Goal: Task Accomplishment & Management: Complete application form

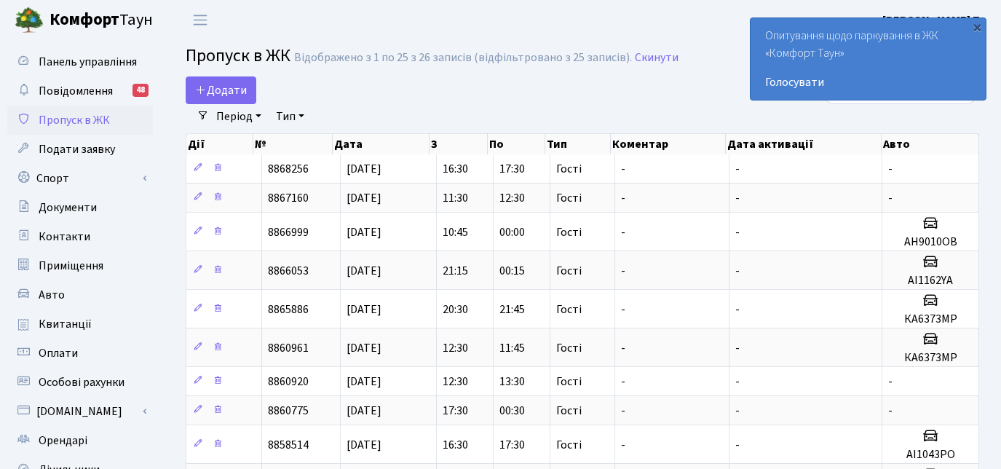
select select "25"
click at [249, 84] on link "Додати" at bounding box center [221, 90] width 71 height 28
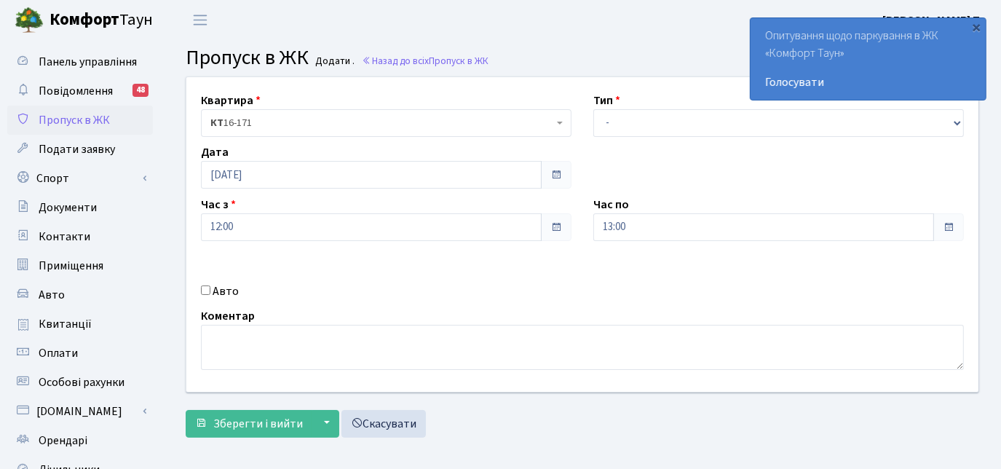
select select "3"
click at [593, 109] on select "- Доставка Таксі Гості Сервіс" at bounding box center [778, 123] width 370 height 28
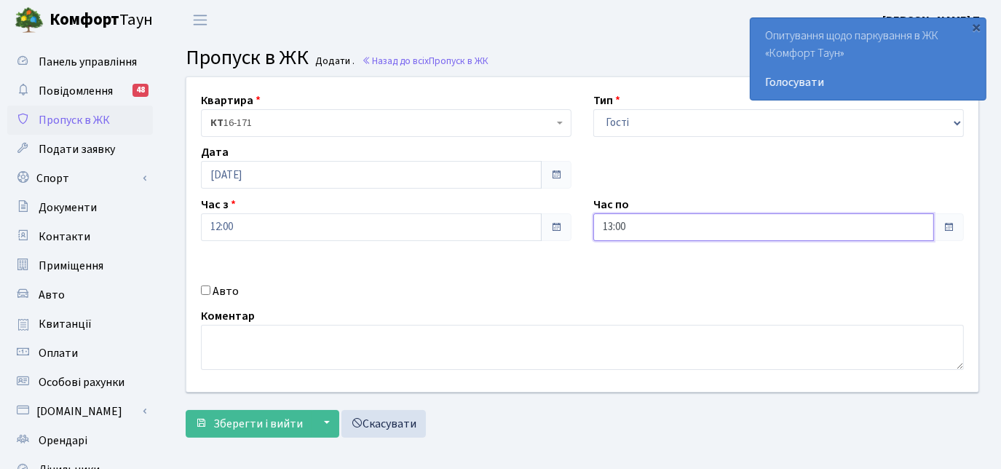
click at [624, 224] on input "13:00" at bounding box center [763, 227] width 341 height 28
click at [633, 64] on icon at bounding box center [633, 61] width 39 height 39
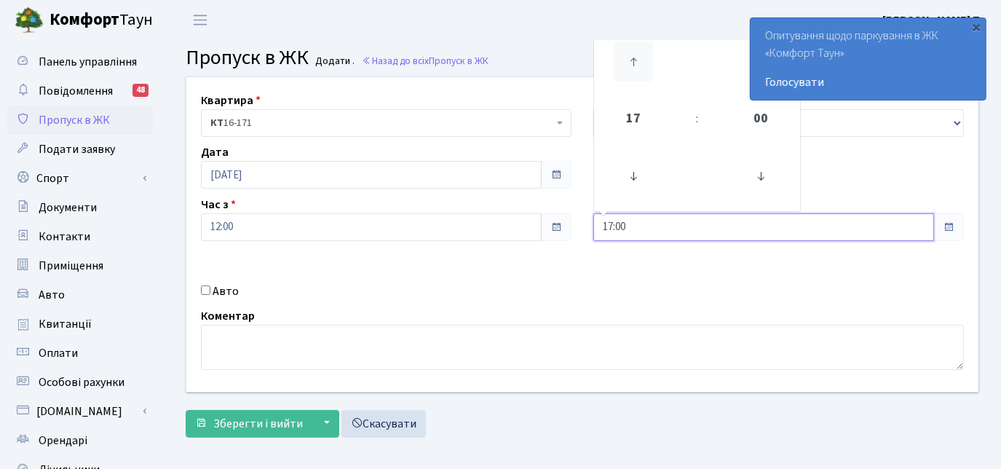
click at [633, 64] on icon at bounding box center [633, 61] width 39 height 39
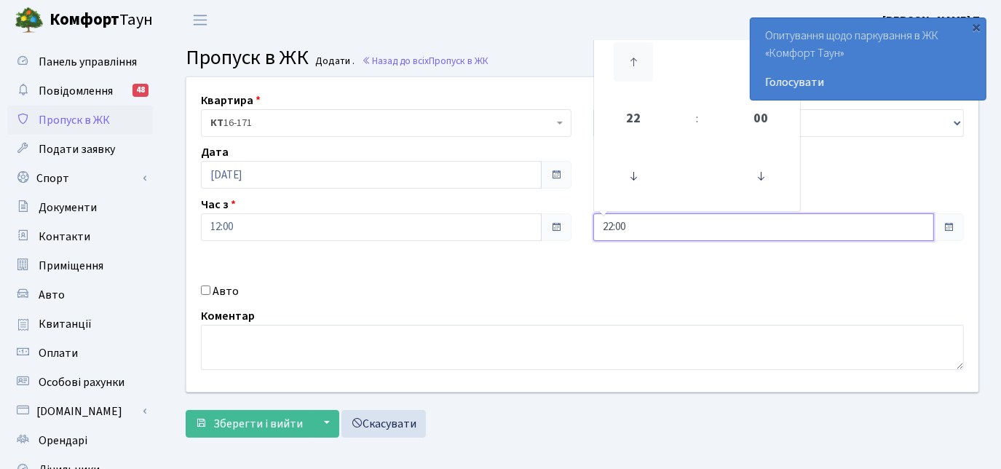
click at [633, 64] on icon at bounding box center [633, 61] width 39 height 39
click at [632, 174] on icon at bounding box center [633, 175] width 39 height 39
type input "23:00"
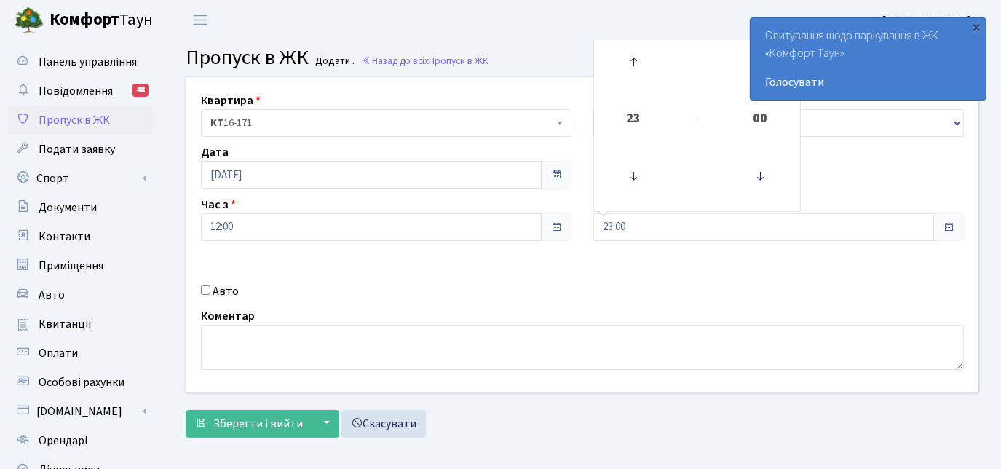
drag, startPoint x: 635, startPoint y: 312, endPoint x: 618, endPoint y: 314, distance: 16.9
click at [631, 312] on div "Коментар" at bounding box center [582, 338] width 785 height 63
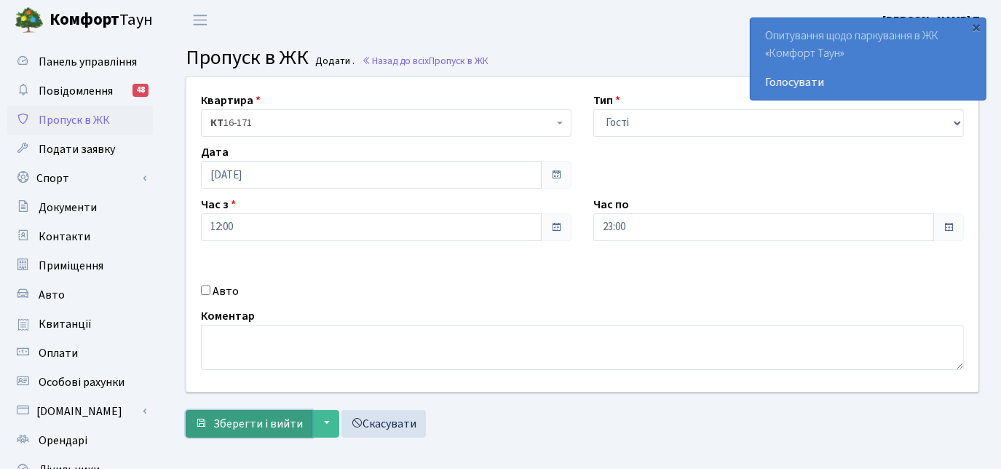
click at [223, 420] on span "Зберегти і вийти" at bounding box center [258, 424] width 90 height 16
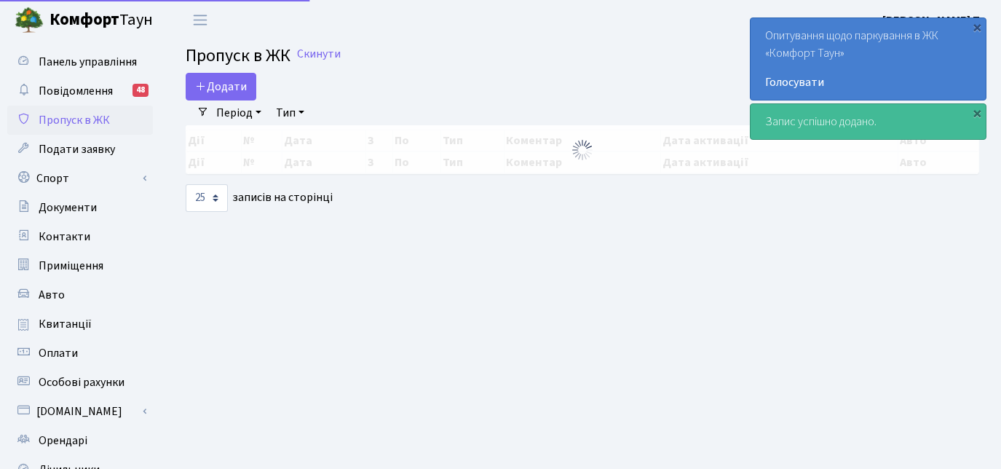
select select "25"
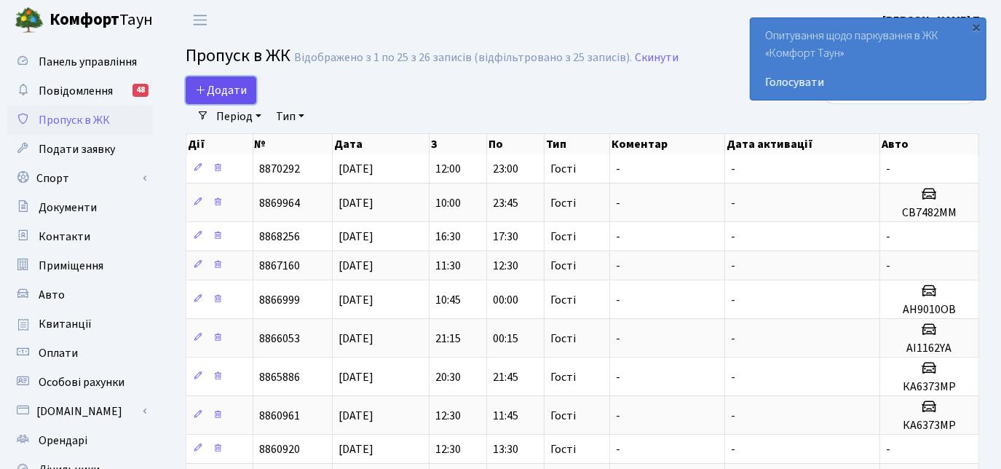
click at [205, 83] on span "Додати" at bounding box center [221, 90] width 52 height 16
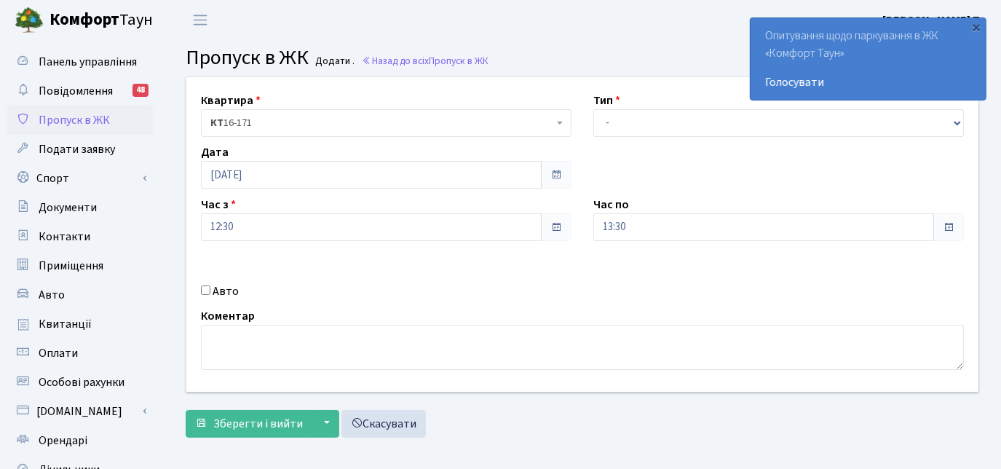
select select "3"
click at [593, 109] on select "- Доставка Таксі Гості Сервіс" at bounding box center [778, 123] width 370 height 28
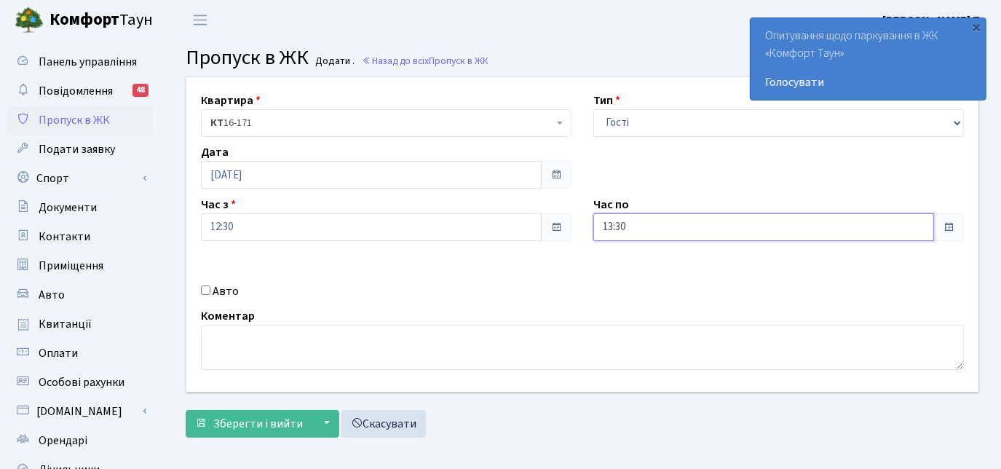
click at [635, 224] on input "13:30" at bounding box center [763, 227] width 341 height 28
click at [627, 64] on icon at bounding box center [633, 61] width 39 height 39
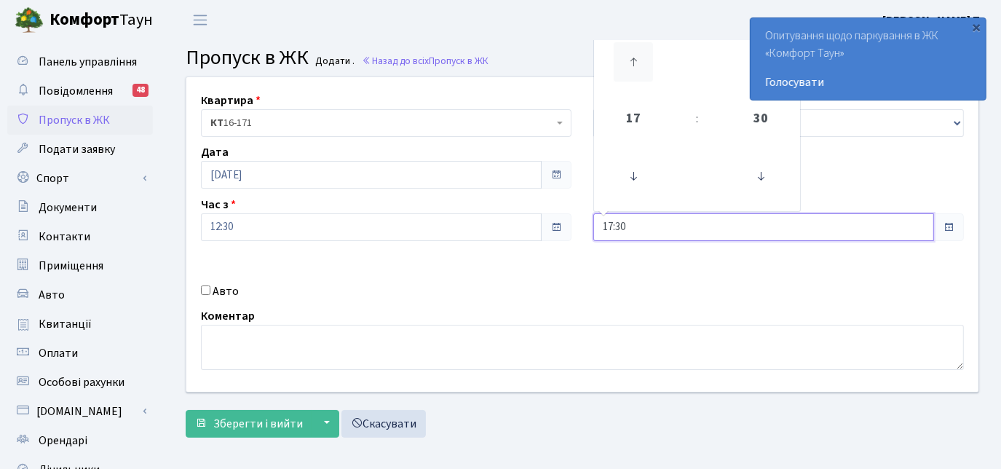
click at [627, 64] on icon at bounding box center [633, 61] width 39 height 39
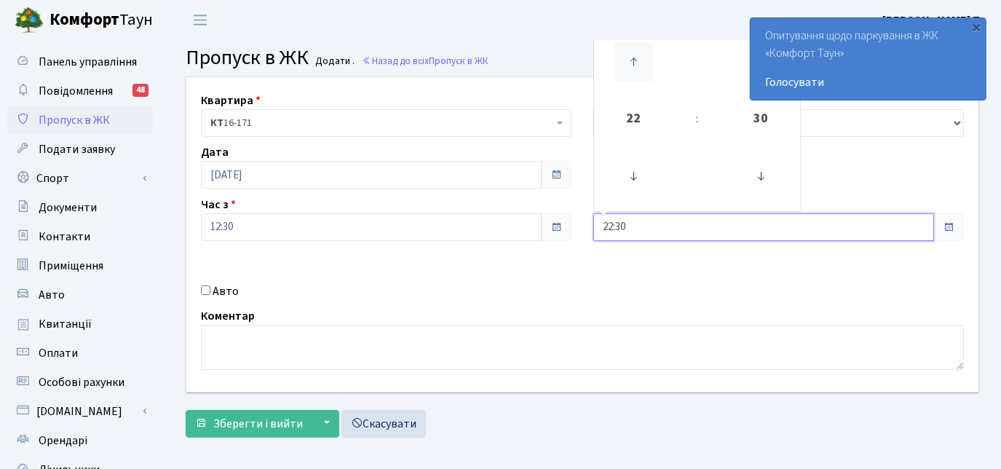
click at [627, 64] on icon at bounding box center [633, 61] width 39 height 39
click at [630, 179] on icon at bounding box center [633, 175] width 39 height 39
click at [632, 62] on icon at bounding box center [633, 61] width 39 height 39
type input "00:30"
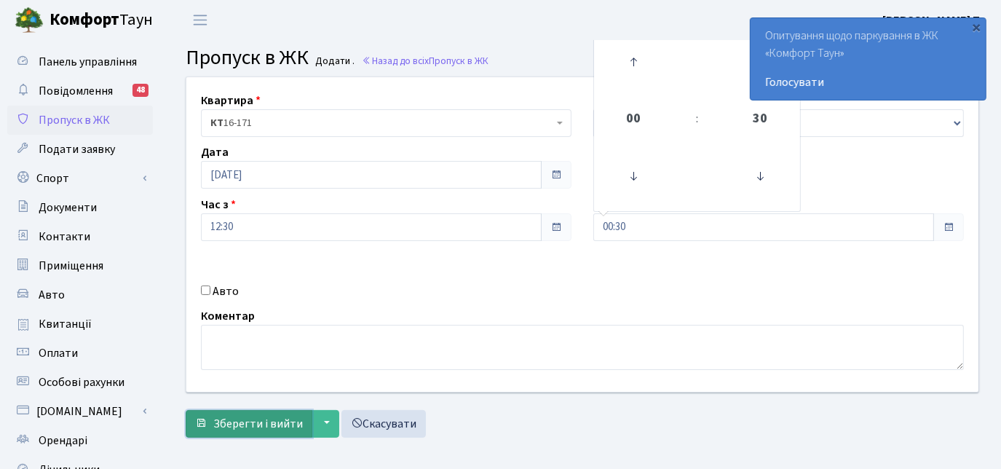
click at [269, 425] on span "Зберегти і вийти" at bounding box center [258, 424] width 90 height 16
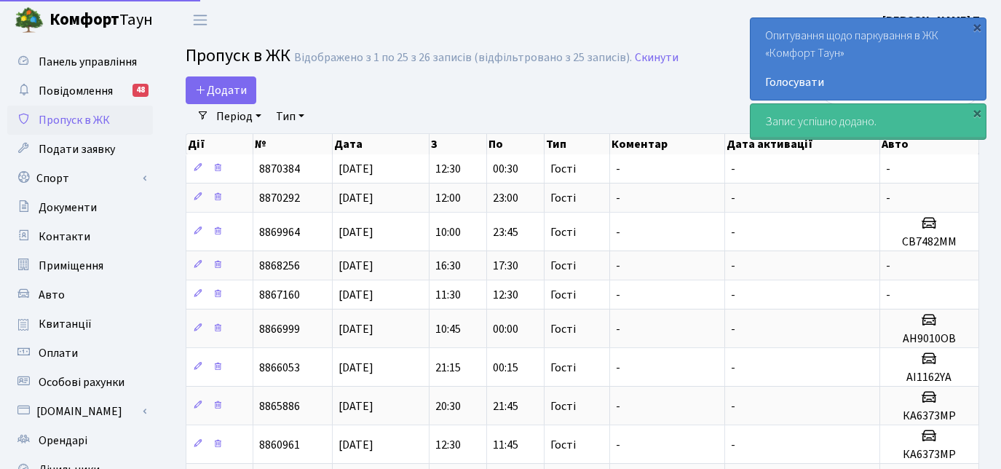
select select "25"
click at [222, 91] on span "Додати" at bounding box center [221, 90] width 52 height 16
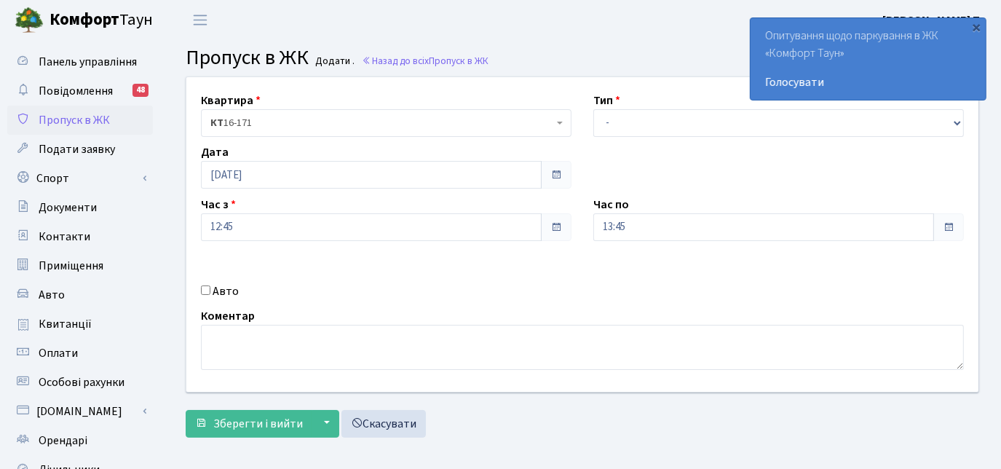
drag, startPoint x: 207, startPoint y: 290, endPoint x: 370, endPoint y: 289, distance: 163.0
click at [207, 289] on input "Авто" at bounding box center [205, 289] width 9 height 9
checkbox input "true"
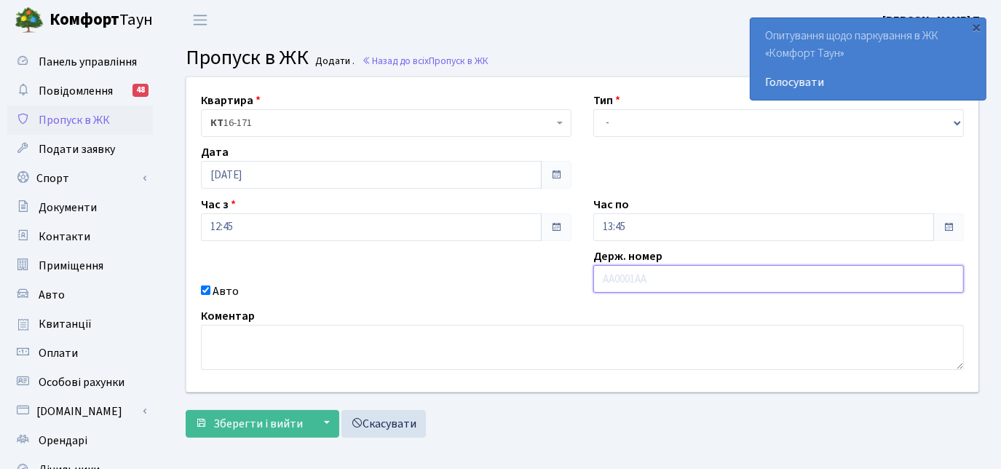
paste input "АЕ6901ТН"
type input "АЕ6901ТН"
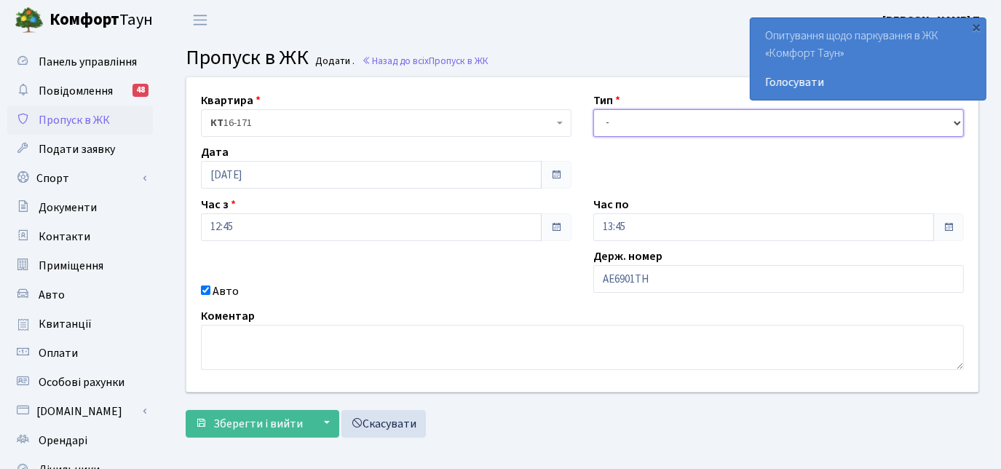
click at [666, 120] on select "- Доставка Таксі Гості Сервіс" at bounding box center [778, 123] width 370 height 28
select select "3"
click at [593, 109] on select "- Доставка Таксі Гості Сервіс" at bounding box center [778, 123] width 370 height 28
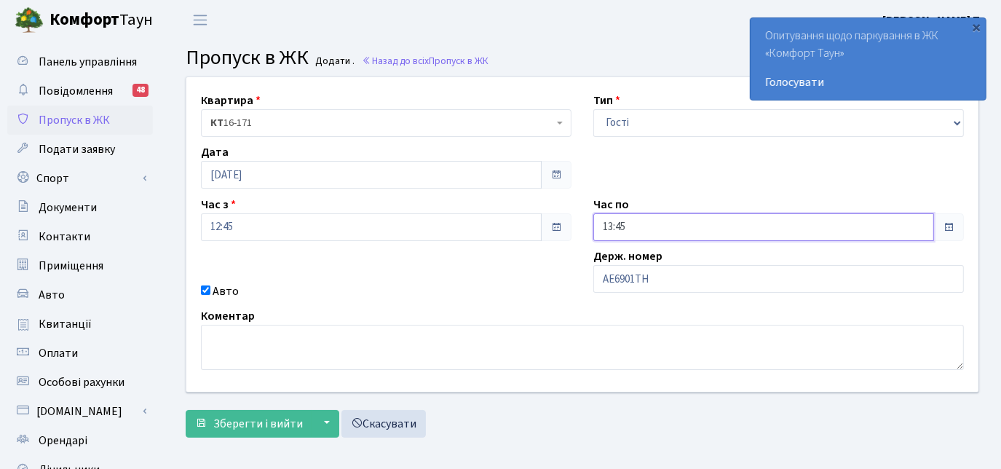
click at [644, 221] on input "13:45" at bounding box center [763, 227] width 341 height 28
click at [630, 70] on icon at bounding box center [633, 61] width 39 height 39
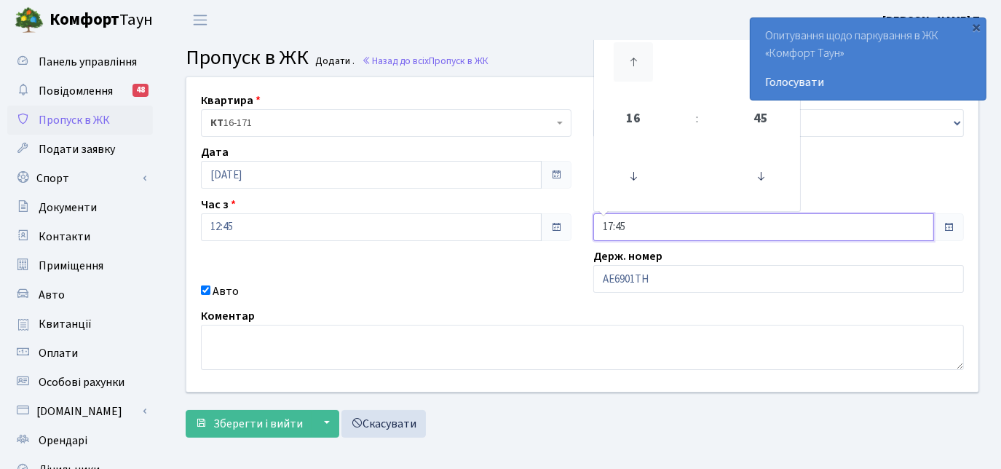
click at [630, 70] on icon at bounding box center [633, 61] width 39 height 39
type input "20:45"
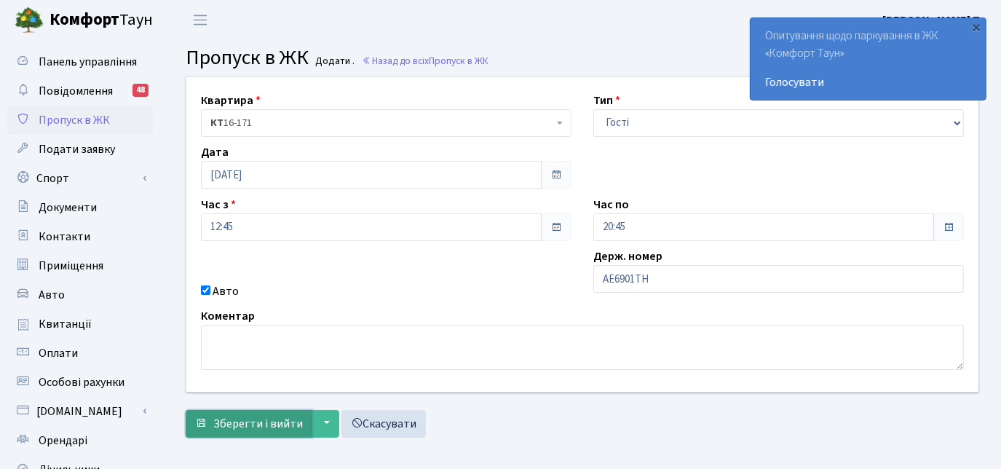
click at [279, 416] on span "Зберегти і вийти" at bounding box center [258, 424] width 90 height 16
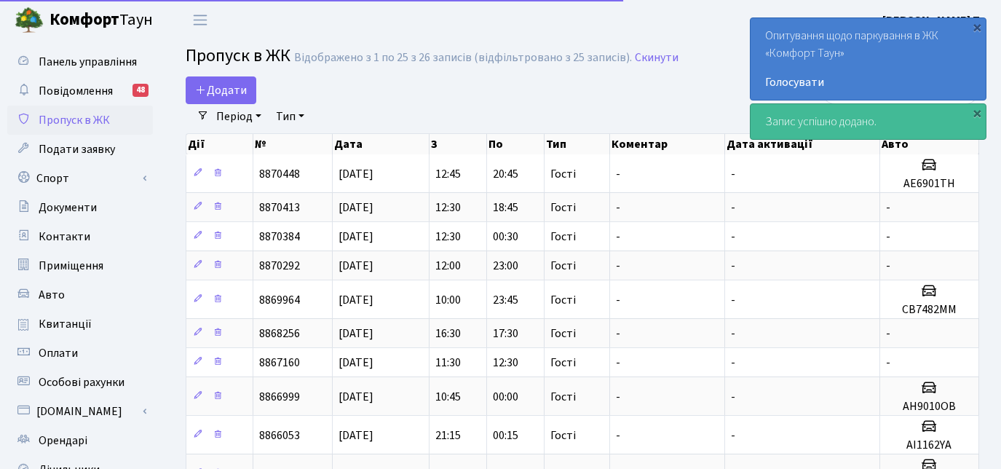
select select "25"
